Goal: Information Seeking & Learning: Find specific page/section

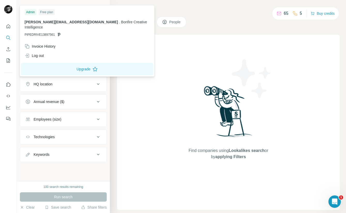
click at [29, 13] on div "Admin" at bounding box center [31, 12] width 12 height 6
click at [8, 10] on img at bounding box center [8, 9] width 8 height 8
click at [130, 114] on div "Find companies using Lookalikes search or by applying Filters" at bounding box center [228, 122] width 223 height 175
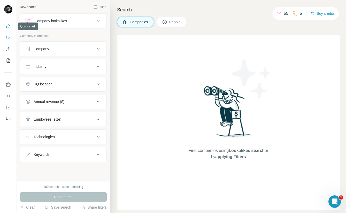
click at [7, 29] on icon "Quick start" at bounding box center [8, 26] width 5 height 5
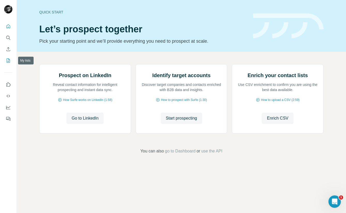
click at [4, 60] on button "My lists" at bounding box center [8, 60] width 8 height 9
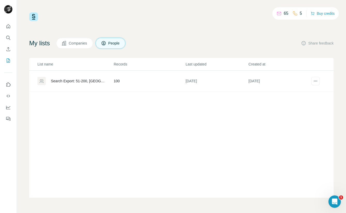
click at [277, 12] on icon at bounding box center [278, 13] width 5 height 5
click at [326, 13] on button "Buy credits" at bounding box center [322, 13] width 24 height 7
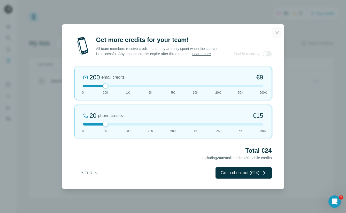
click at [277, 30] on icon "button" at bounding box center [276, 32] width 5 height 5
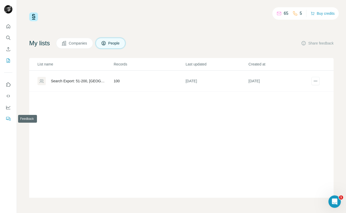
click at [6, 117] on icon "Feedback" at bounding box center [8, 118] width 5 height 5
click at [333, 202] on icon "Open Intercom Messenger" at bounding box center [335, 201] width 4 height 4
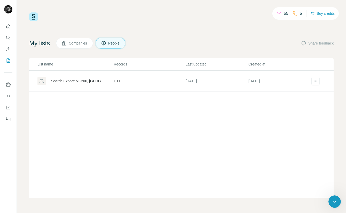
type input "**********"
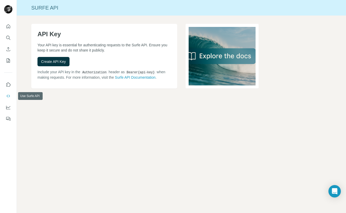
click at [8, 95] on icon "Use Surfe API" at bounding box center [8, 95] width 5 height 5
click at [8, 84] on icon "Use Surfe on LinkedIn" at bounding box center [8, 84] width 5 height 5
